Goal: Task Accomplishment & Management: Complete application form

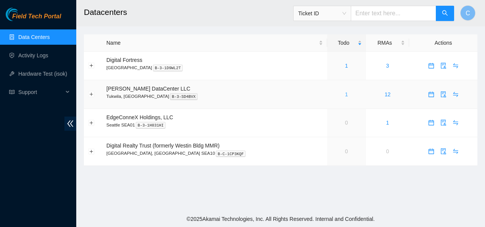
click at [345, 93] on link "1" at bounding box center [346, 94] width 3 height 6
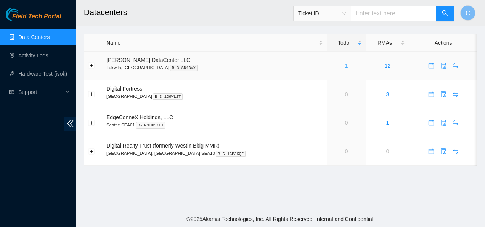
click at [345, 64] on link "1" at bounding box center [346, 66] width 3 height 6
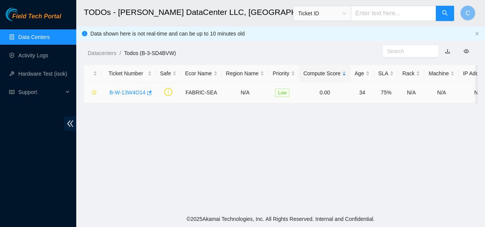
click at [126, 91] on link "B-W-13W4O14" at bounding box center [128, 92] width 36 height 6
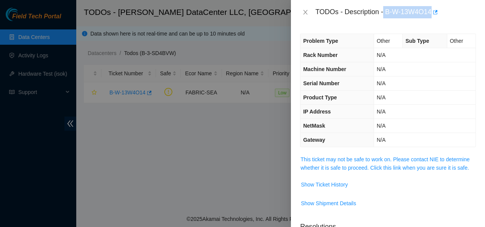
drag, startPoint x: 385, startPoint y: 13, endPoint x: 432, endPoint y: 20, distance: 48.3
click at [432, 20] on div "TODOs - Description - B-W-13W4O14" at bounding box center [388, 12] width 194 height 24
copy div "B-W-13W4O14"
click at [304, 10] on icon "close" at bounding box center [306, 12] width 4 height 5
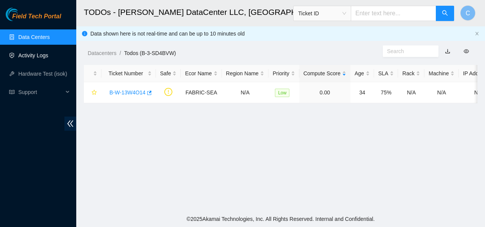
click at [34, 52] on link "Activity Logs" at bounding box center [33, 55] width 30 height 6
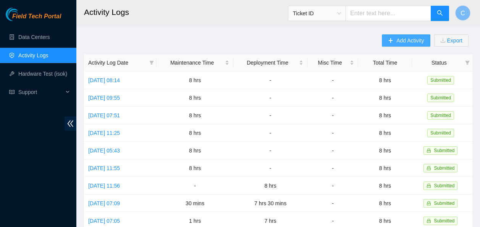
click at [391, 40] on icon "plus" at bounding box center [390, 40] width 5 height 5
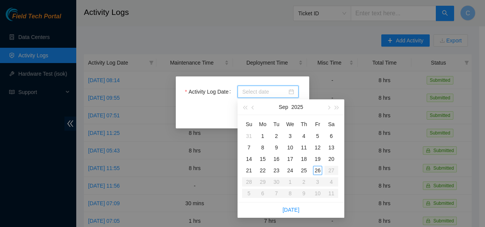
click at [265, 89] on input "Activity Log Date" at bounding box center [264, 91] width 45 height 8
type input "[DATE]"
click at [316, 169] on div "26" at bounding box center [317, 170] width 9 height 9
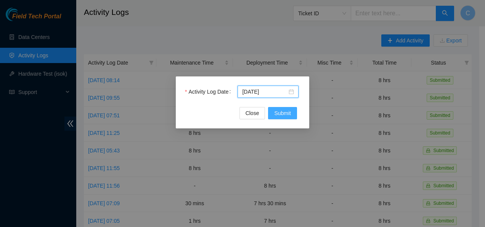
click at [278, 115] on span "Submit" at bounding box center [282, 113] width 17 height 8
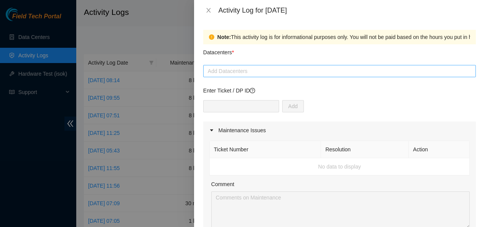
click at [238, 72] on div at bounding box center [339, 70] width 269 height 9
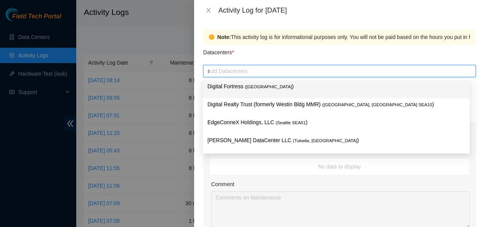
type input "sa"
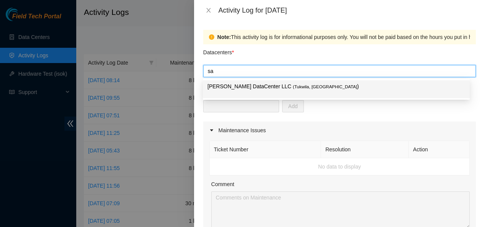
click at [244, 85] on p "[PERSON_NAME] DataCenter LLC ( [GEOGRAPHIC_DATA], [GEOGRAPHIC_DATA] )" at bounding box center [337, 86] width 258 height 9
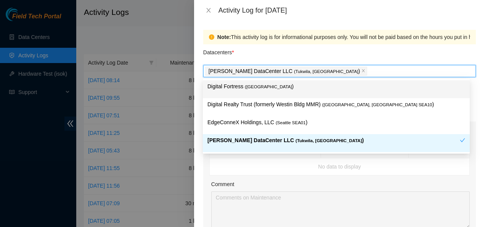
click at [200, 95] on div "Note: This activity log is for informational purposes only. You will not be pai…" at bounding box center [339, 124] width 291 height 206
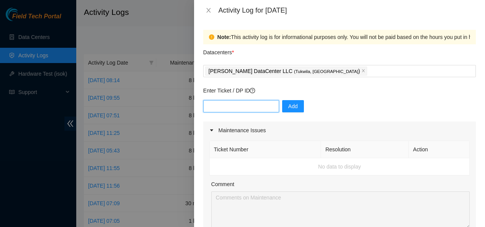
click at [216, 105] on input "text" at bounding box center [241, 106] width 76 height 12
paste input "B-W-13W4O14"
type input "B-W-13W4O14"
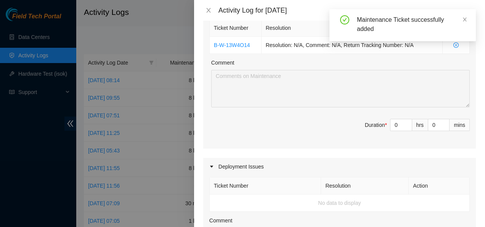
scroll to position [122, 0]
click at [392, 123] on input "0" at bounding box center [401, 124] width 21 height 11
type input "8"
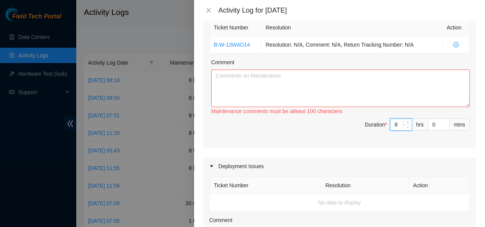
type input "8"
click at [226, 72] on textarea "Comment" at bounding box center [340, 87] width 259 height 37
paste textarea "Continued looking for equipment on inventory list Went thru and clean the origi…"
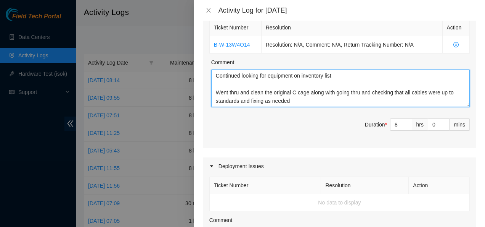
click at [336, 76] on textarea "Continued looking for equipment on inventory list Went thru and clean the origi…" at bounding box center [340, 87] width 259 height 37
click at [292, 93] on textarea "Continued looking for equipment on inventory list and organizing equipment in o…" at bounding box center [340, 87] width 259 height 37
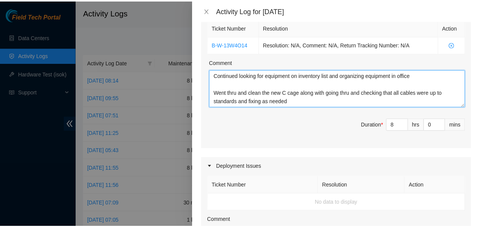
scroll to position [399, 0]
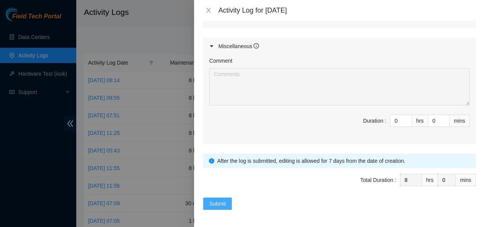
type textarea "Continued looking for equipment on inventory list and organizing equipment in o…"
click at [224, 202] on span "Submit" at bounding box center [218, 203] width 17 height 8
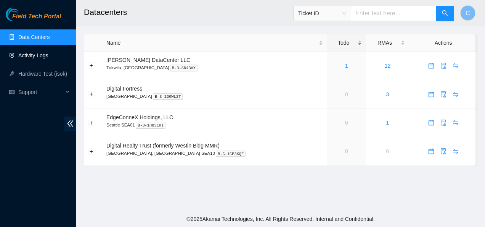
click at [40, 52] on link "Activity Logs" at bounding box center [33, 55] width 30 height 6
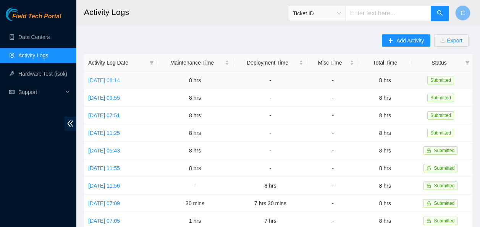
click at [112, 81] on link "[DATE] 08:14" at bounding box center [104, 80] width 32 height 6
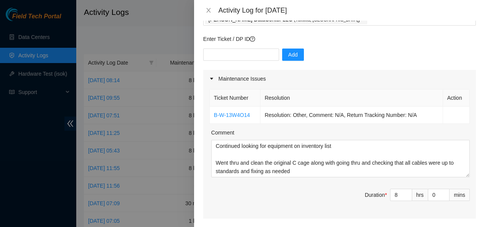
scroll to position [58, 0]
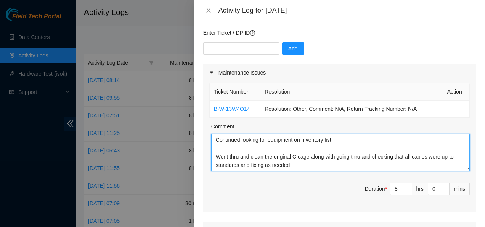
drag, startPoint x: 215, startPoint y: 156, endPoint x: 292, endPoint y: 162, distance: 77.3
click at [292, 162] on textarea "Continued looking for equipment on inventory list Went thru and clean the origi…" at bounding box center [340, 152] width 259 height 37
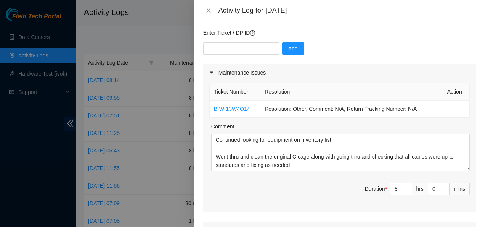
click at [309, 48] on div "Add" at bounding box center [339, 52] width 273 height 21
drag, startPoint x: 253, startPoint y: 108, endPoint x: 212, endPoint y: 111, distance: 40.6
click at [212, 111] on td "B-W-13W4O14" at bounding box center [235, 108] width 51 height 17
copy link "B-W-13W4O14"
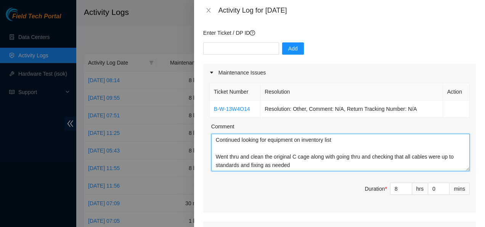
click at [291, 166] on textarea "Continued looking for equipment on inventory list Went thru and clean the origi…" at bounding box center [340, 152] width 259 height 37
drag, startPoint x: 291, startPoint y: 166, endPoint x: 216, endPoint y: 139, distance: 80.1
click at [216, 139] on textarea "Continued looking for equipment on inventory list Went thru and clean the origi…" at bounding box center [340, 152] width 259 height 37
